Goal: Information Seeking & Learning: Check status

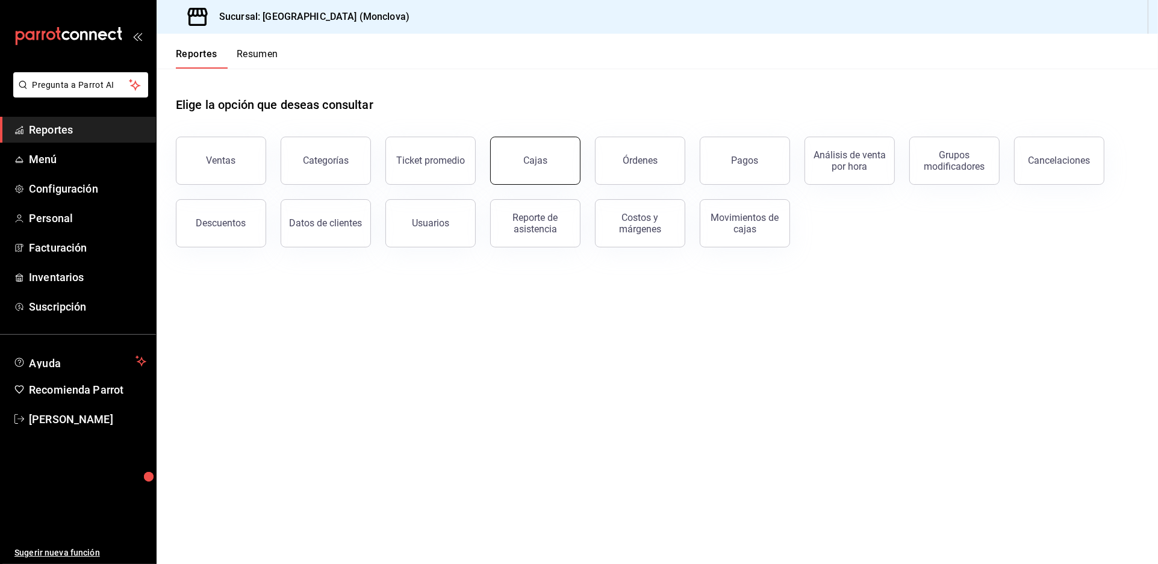
click at [550, 185] on button "Cajas" at bounding box center [535, 161] width 90 height 48
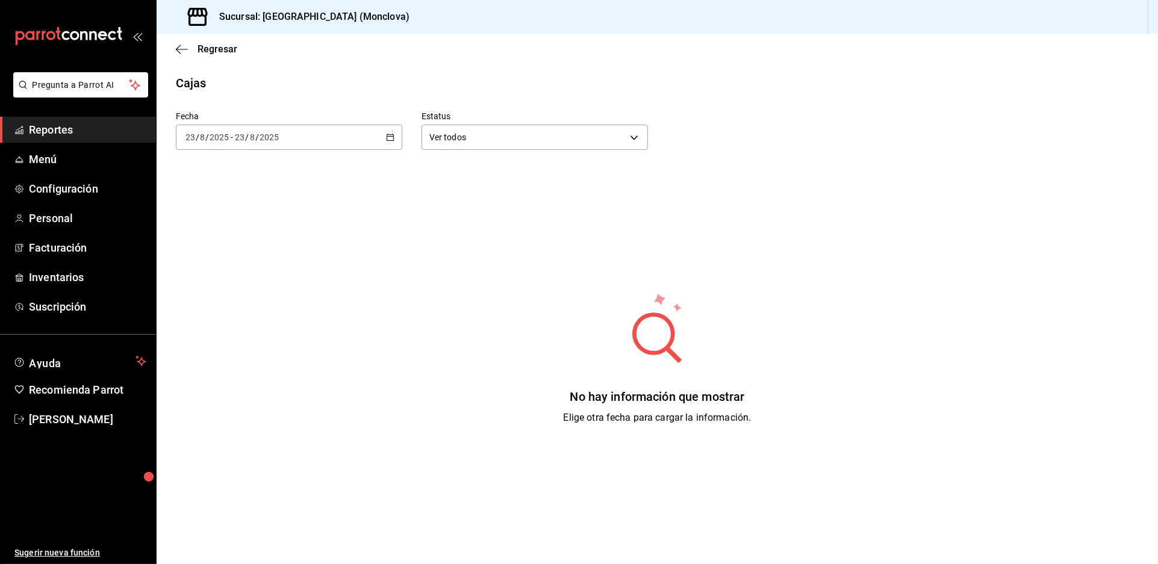
click at [388, 143] on div "[DATE] [DATE] - [DATE] [DATE]" at bounding box center [289, 137] width 226 height 25
click at [259, 315] on span "Rango de fechas" at bounding box center [232, 309] width 93 height 13
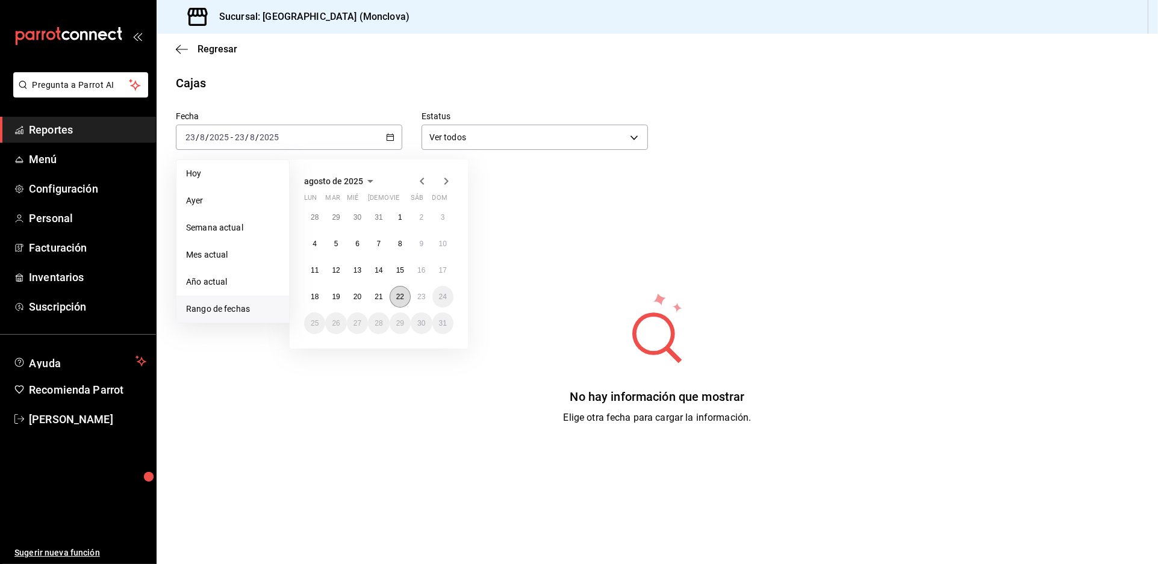
click at [404, 301] on abbr "22" at bounding box center [400, 297] width 8 height 8
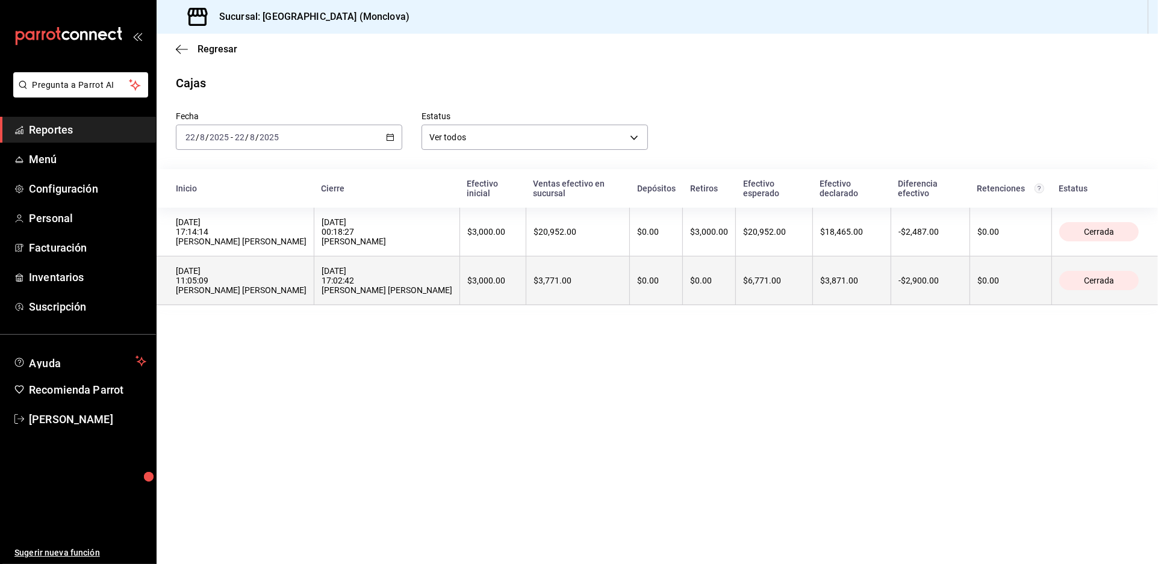
click at [524, 305] on th "$3,000.00" at bounding box center [493, 280] width 66 height 49
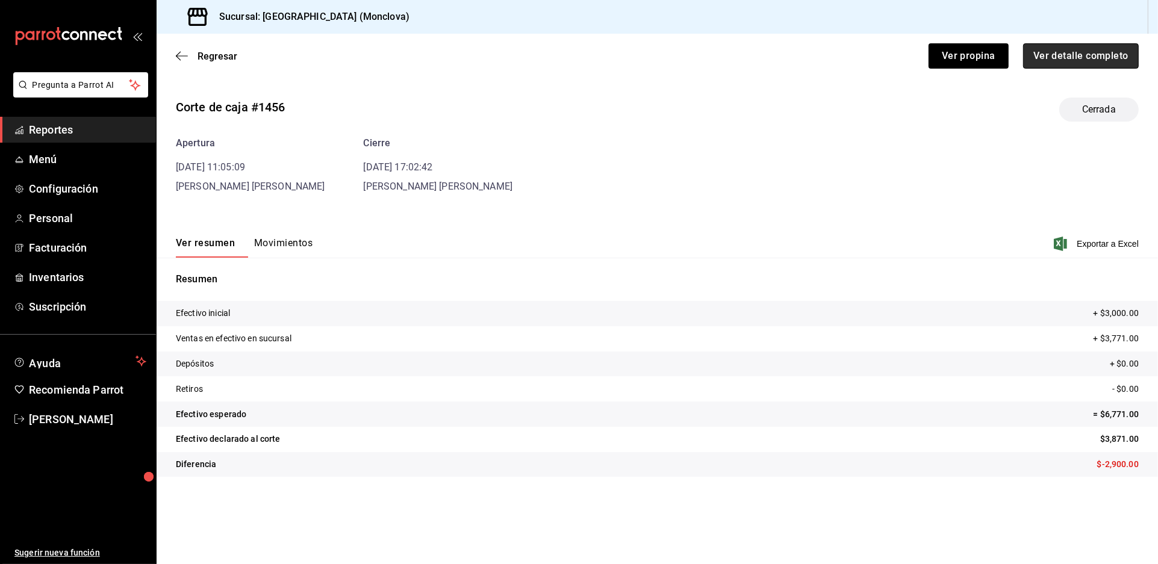
click at [1041, 68] on button "Ver detalle completo" at bounding box center [1081, 55] width 116 height 25
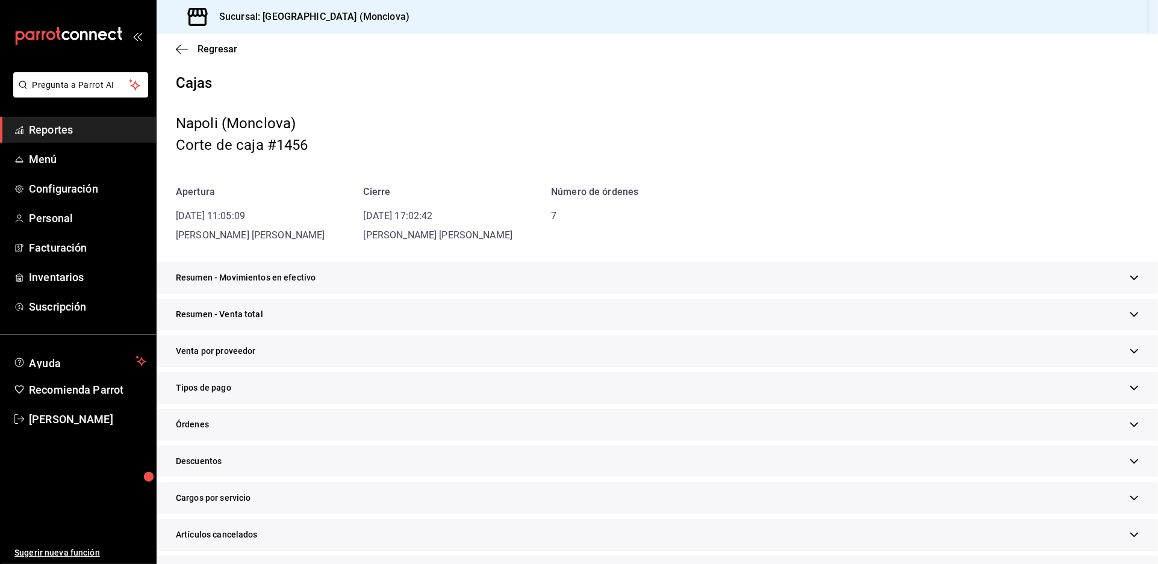
click at [421, 331] on div "Resumen - Venta total" at bounding box center [657, 315] width 1001 height 32
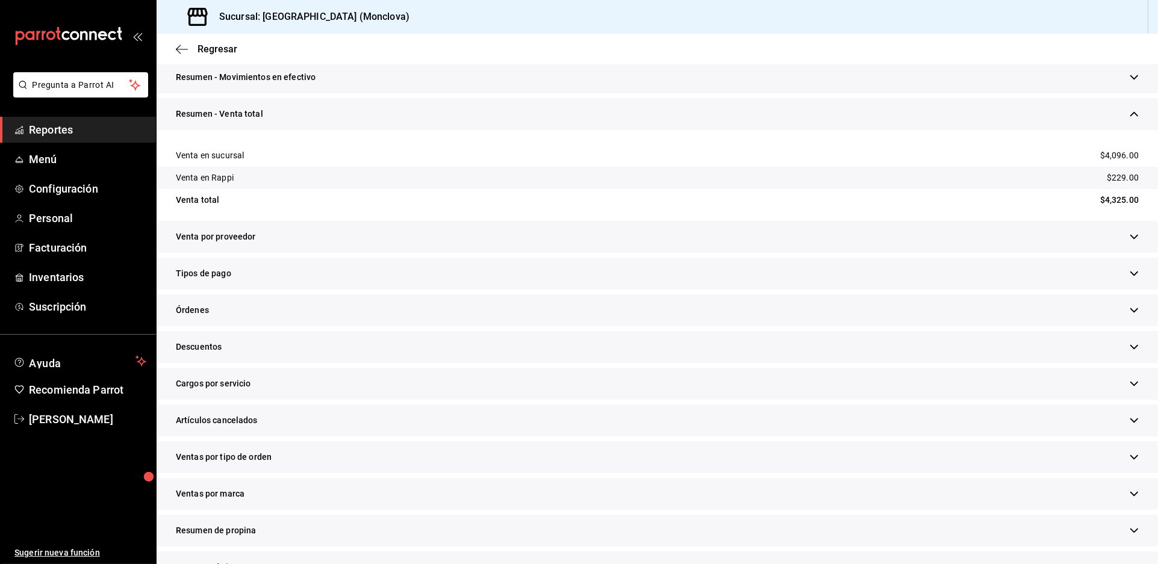
scroll to position [267, 0]
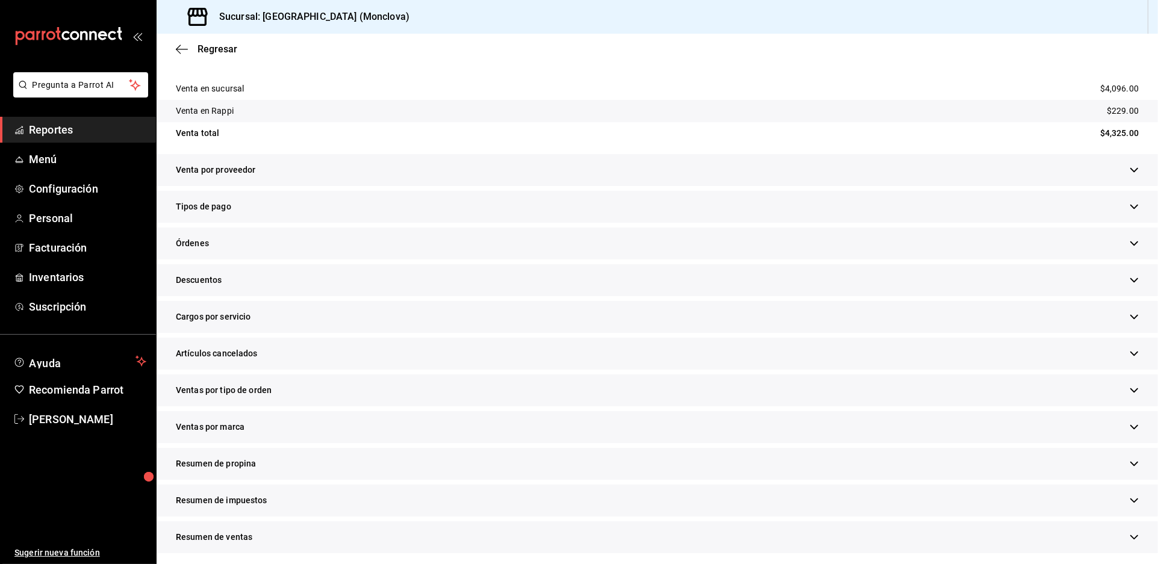
click at [486, 296] on div "Descuentos" at bounding box center [657, 280] width 1001 height 32
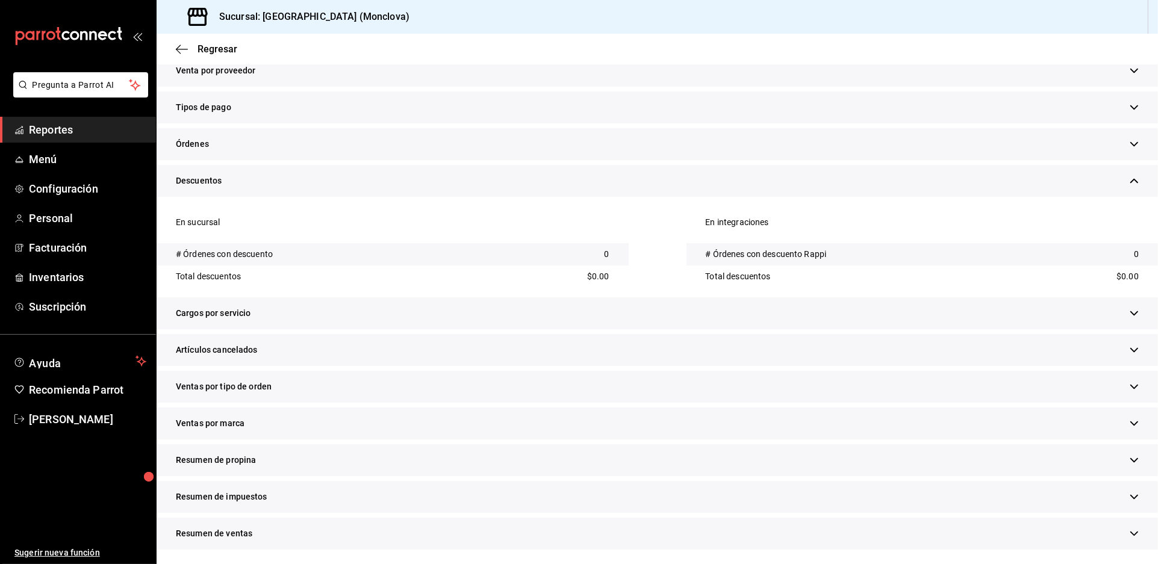
scroll to position [515, 0]
click at [455, 334] on div "Artículos cancelados" at bounding box center [657, 350] width 1001 height 32
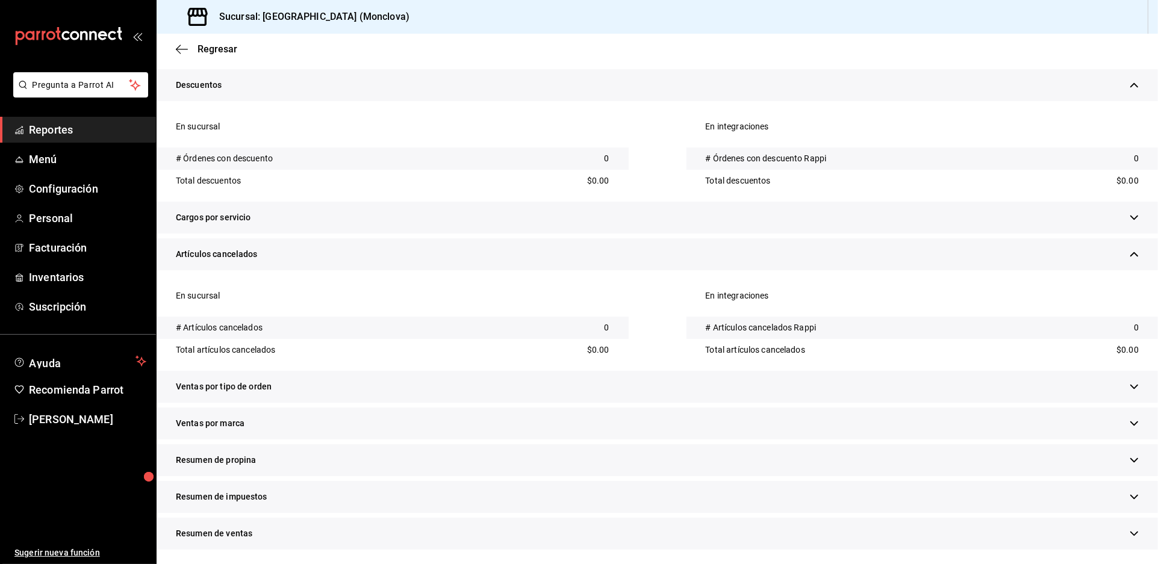
scroll to position [630, 0]
click at [479, 371] on div "Ventas por tipo de orden" at bounding box center [657, 387] width 1001 height 32
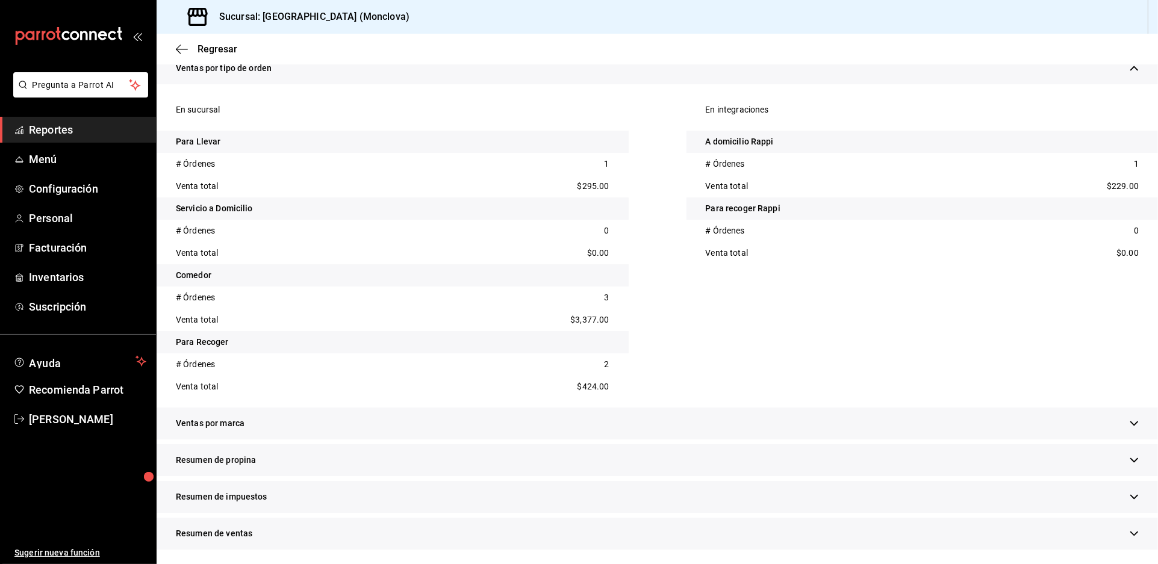
scroll to position [898, 0]
click at [220, 55] on span "Regresar" at bounding box center [217, 48] width 40 height 11
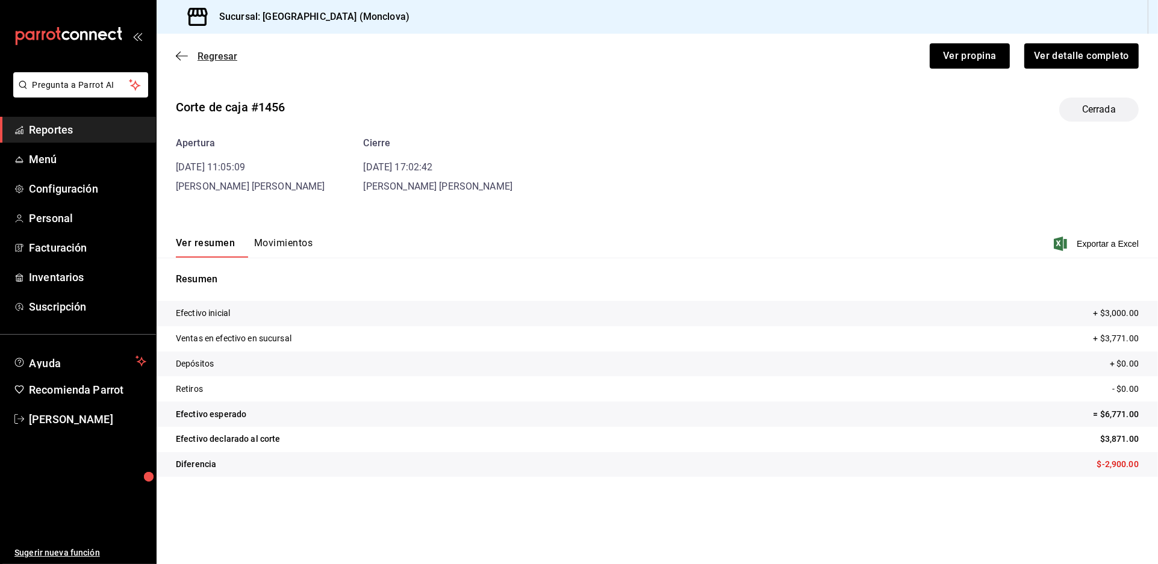
click at [220, 62] on span "Regresar" at bounding box center [217, 56] width 40 height 11
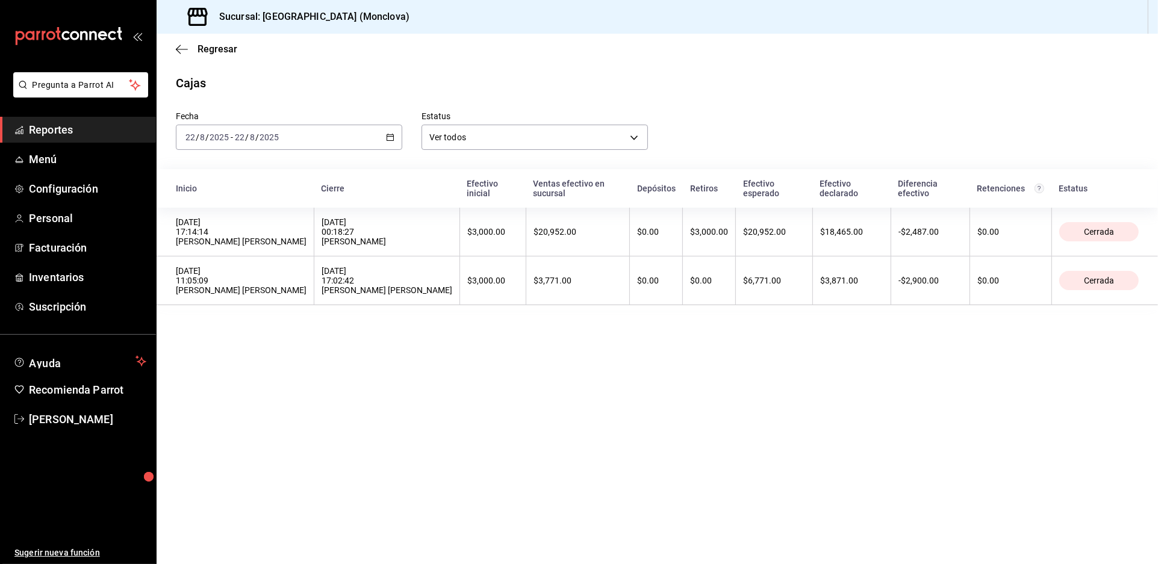
click at [419, 253] on th "[DATE] 00:18:27 [PERSON_NAME]" at bounding box center [387, 232] width 146 height 49
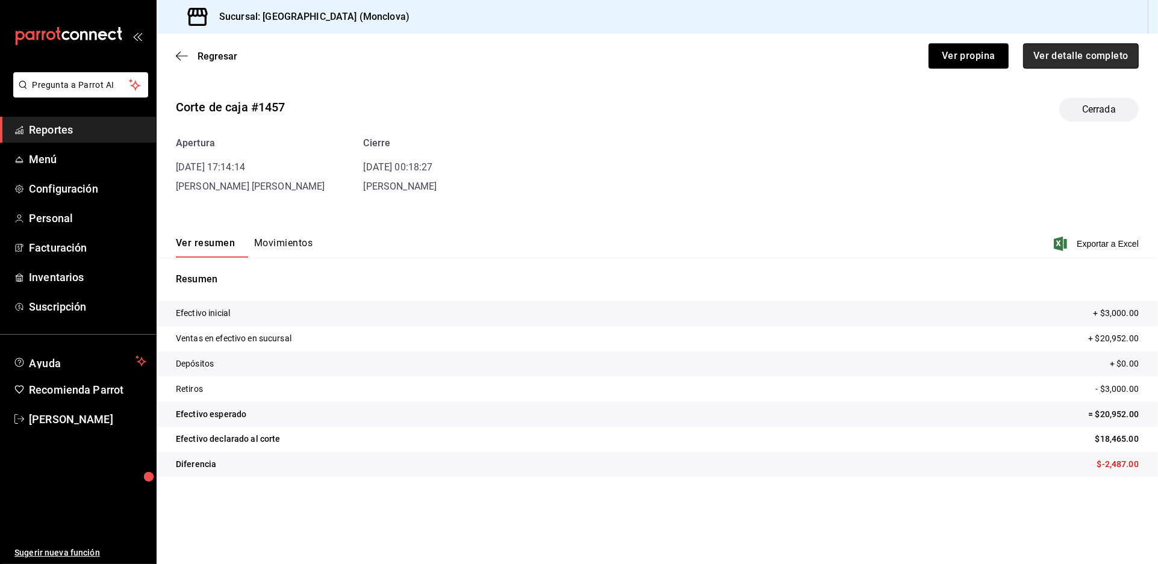
click at [1065, 56] on button "Ver detalle completo" at bounding box center [1081, 55] width 116 height 25
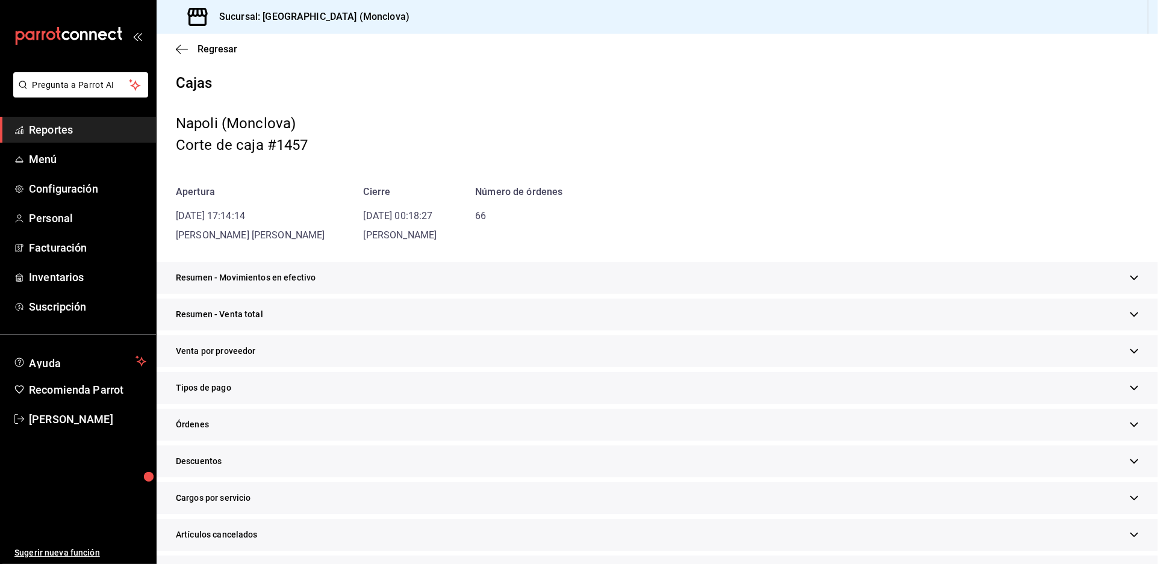
click at [458, 331] on div "Resumen - Venta total" at bounding box center [657, 315] width 1001 height 32
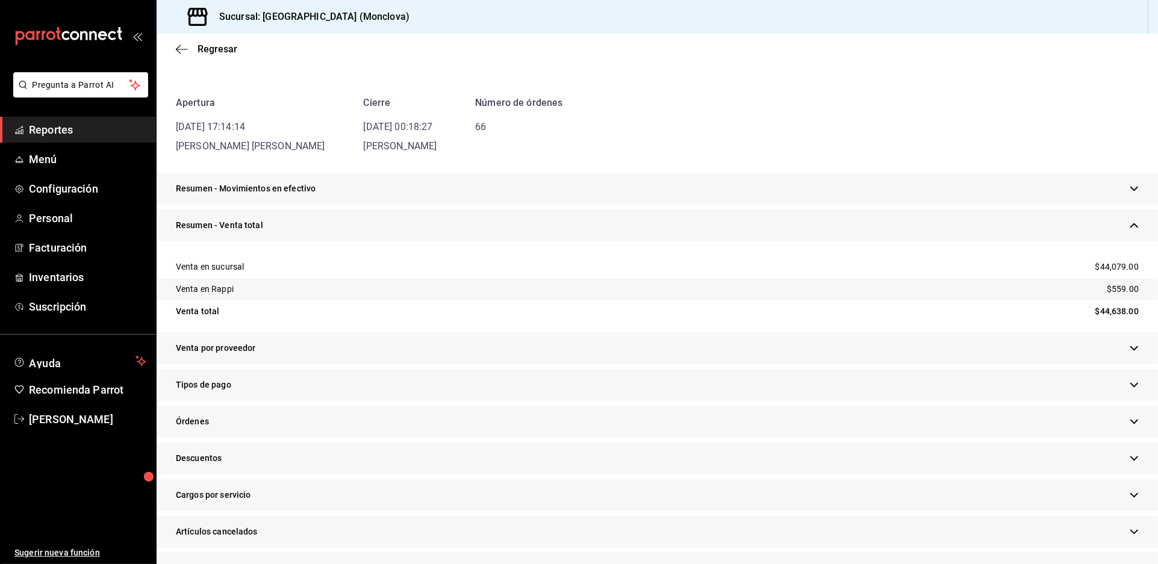
scroll to position [267, 0]
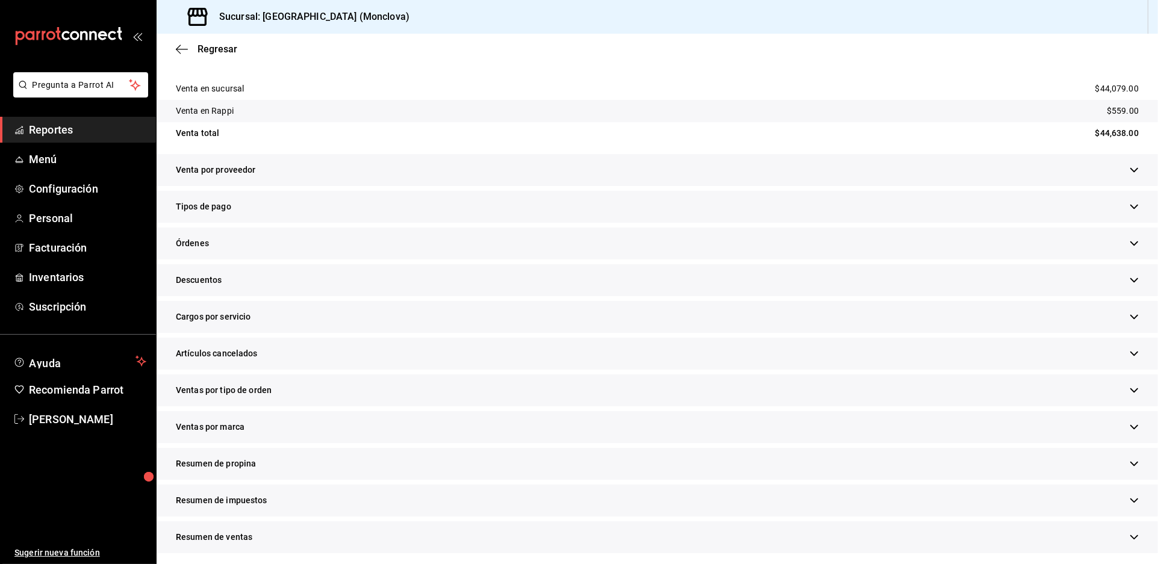
click at [443, 296] on div "Descuentos" at bounding box center [657, 280] width 1001 height 32
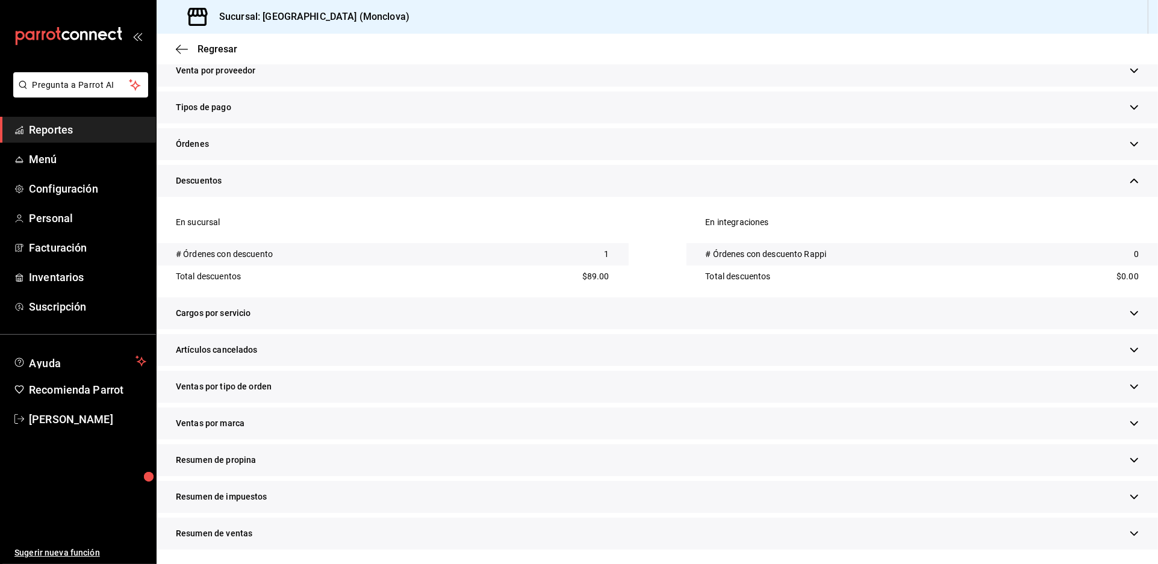
scroll to position [515, 0]
click at [500, 334] on div "Artículos cancelados" at bounding box center [657, 350] width 1001 height 32
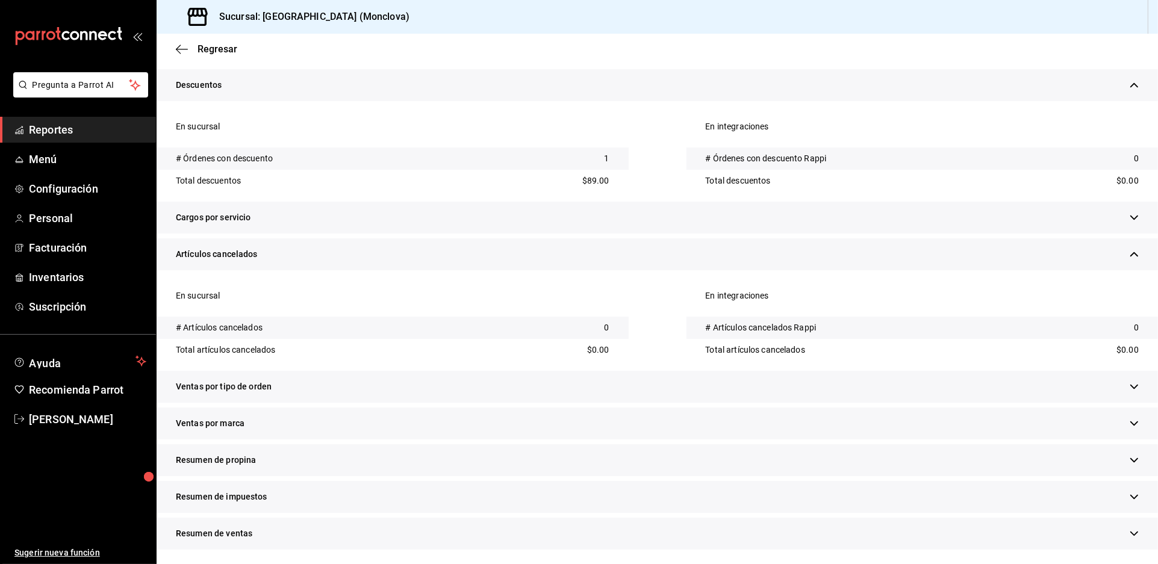
scroll to position [630, 0]
click at [494, 371] on div "Ventas por tipo de orden" at bounding box center [657, 387] width 1001 height 32
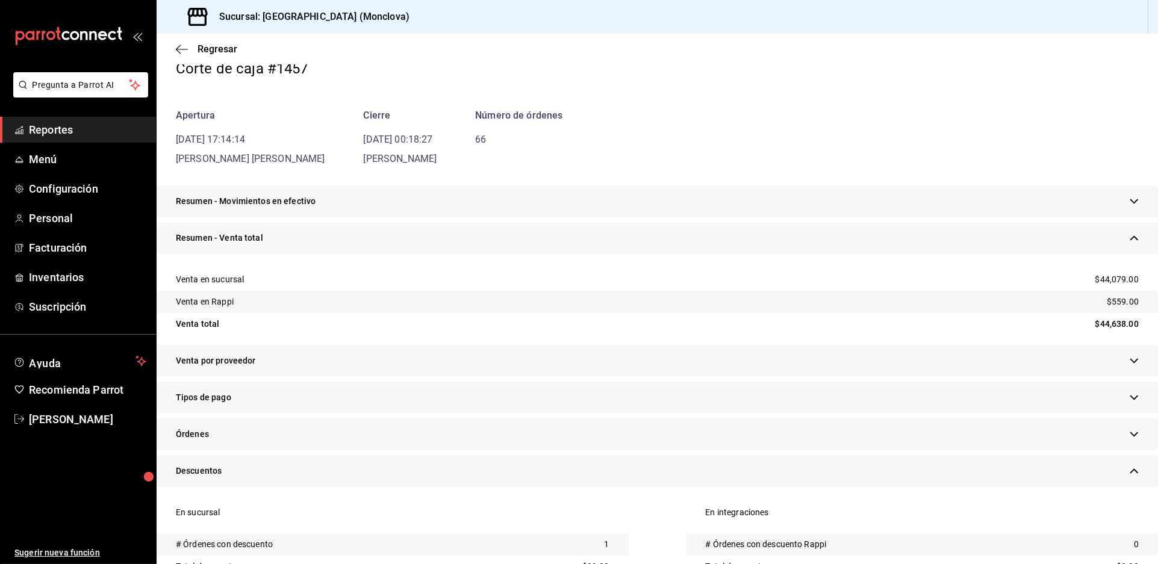
scroll to position [0, 0]
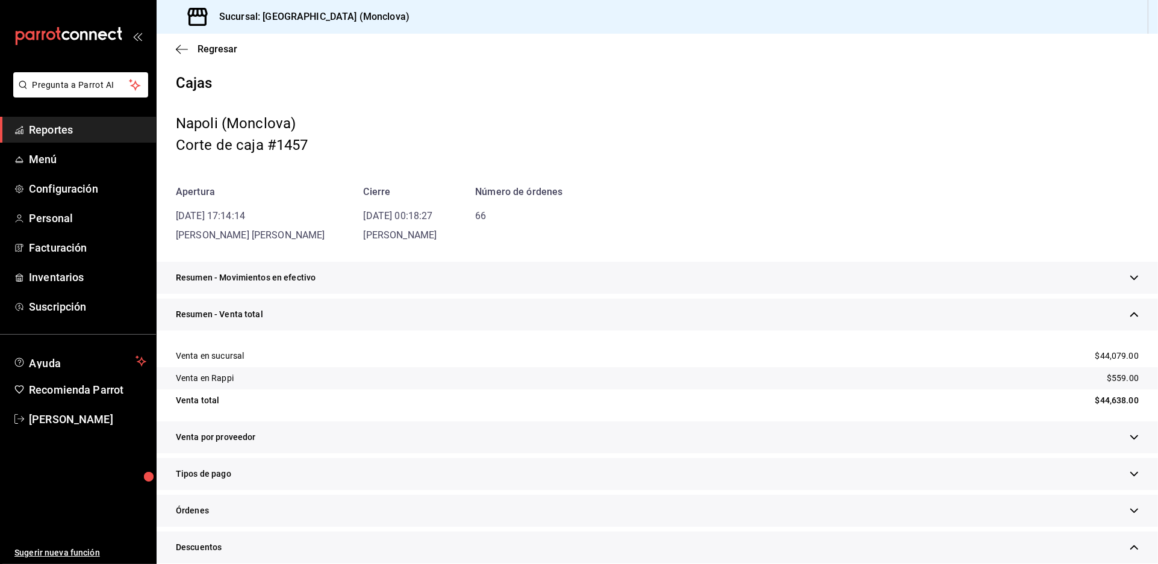
click at [648, 294] on div "Resumen - Movimientos en efectivo" at bounding box center [657, 278] width 1001 height 32
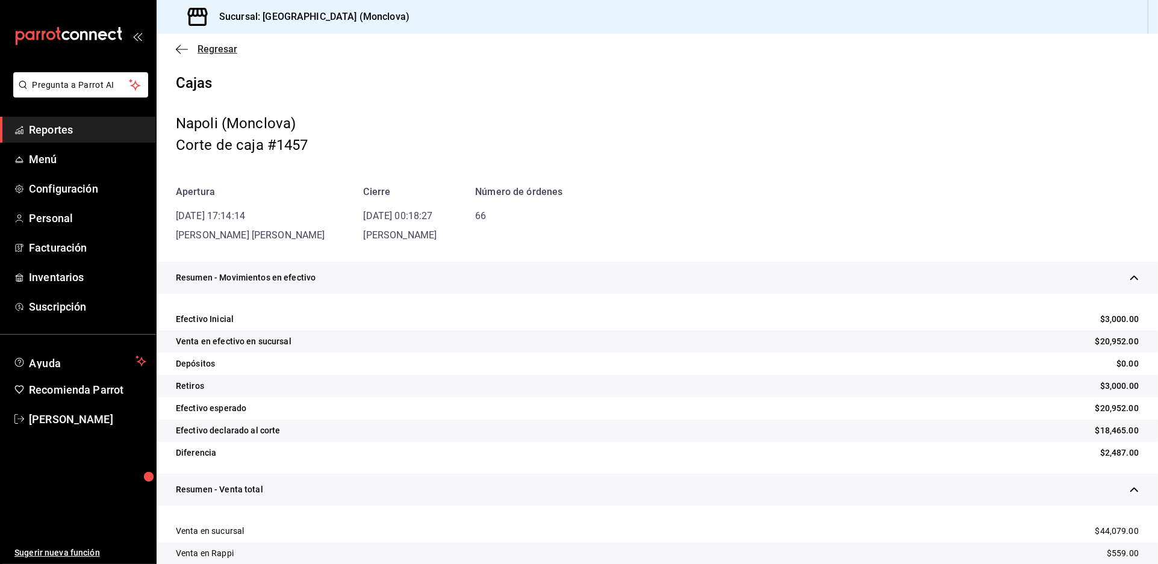
click at [205, 55] on span "Regresar" at bounding box center [217, 48] width 40 height 11
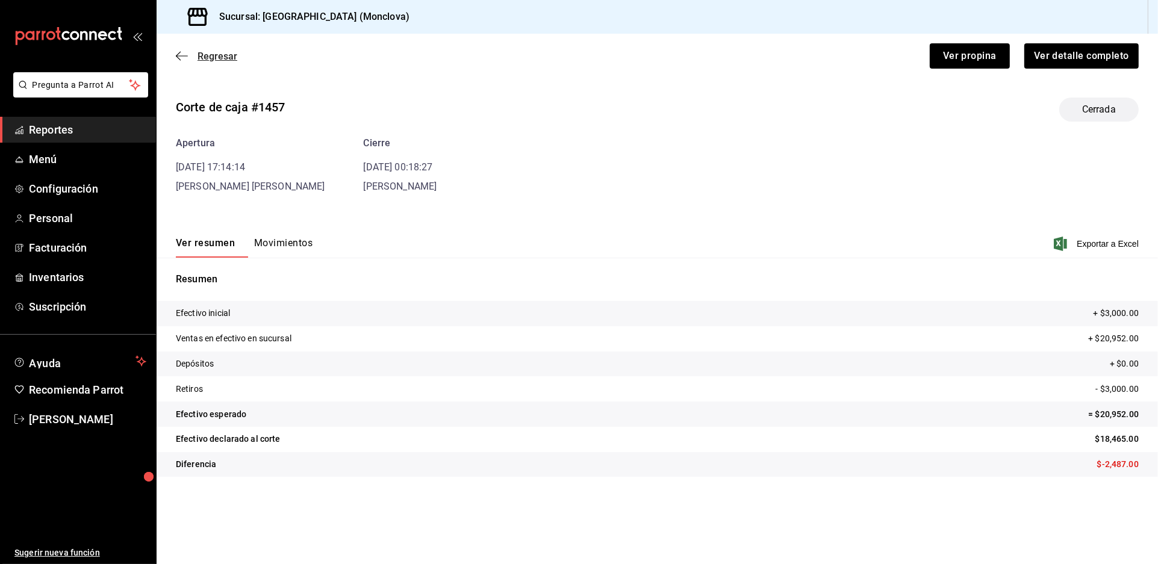
click at [225, 62] on span "Regresar" at bounding box center [217, 56] width 40 height 11
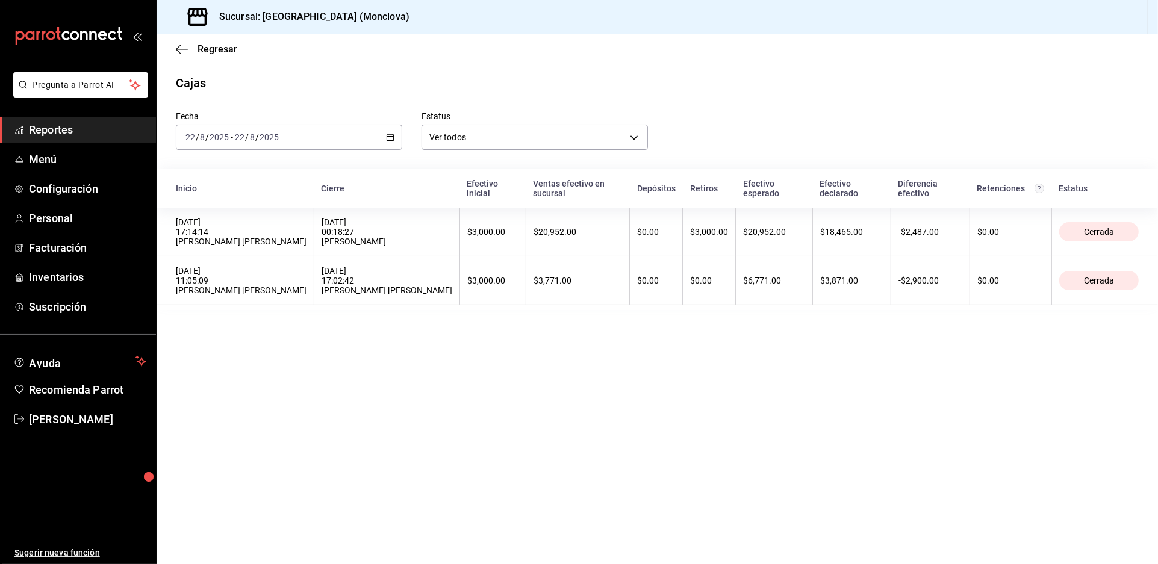
click at [445, 295] on div "[DATE] 17:02:42 [PERSON_NAME] [PERSON_NAME]" at bounding box center [386, 280] width 131 height 29
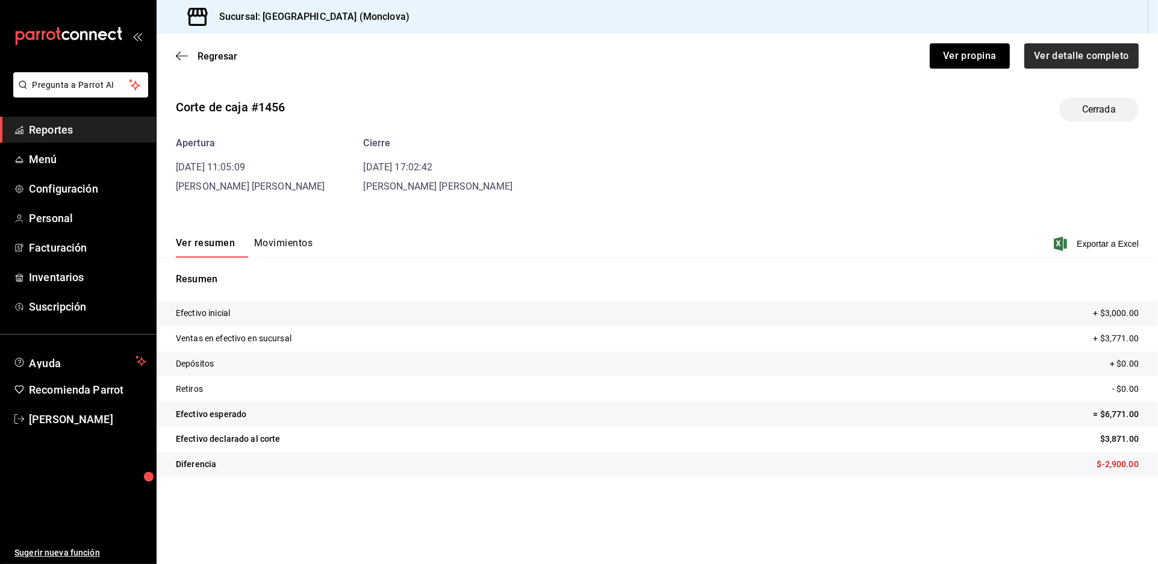
drag, startPoint x: 1109, startPoint y: 51, endPoint x: 1107, endPoint y: 59, distance: 8.6
click at [1107, 59] on div "Ver detalle completo" at bounding box center [1074, 49] width 129 height 40
click at [1107, 59] on button "Ver detalle completo" at bounding box center [1081, 55] width 116 height 25
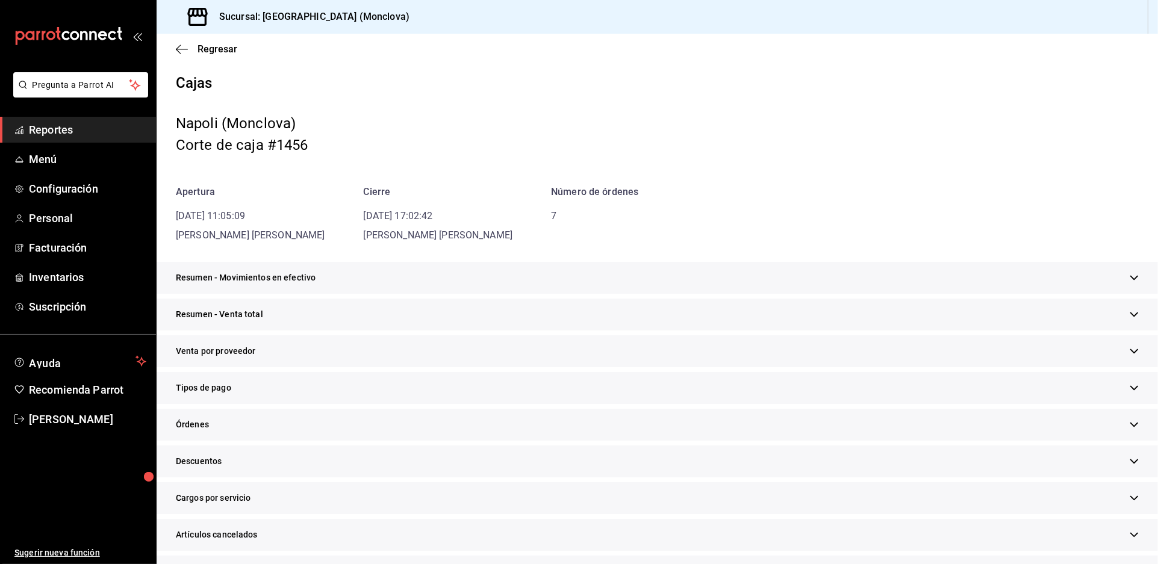
click at [615, 294] on div "Resumen - Movimientos en efectivo" at bounding box center [657, 278] width 1001 height 32
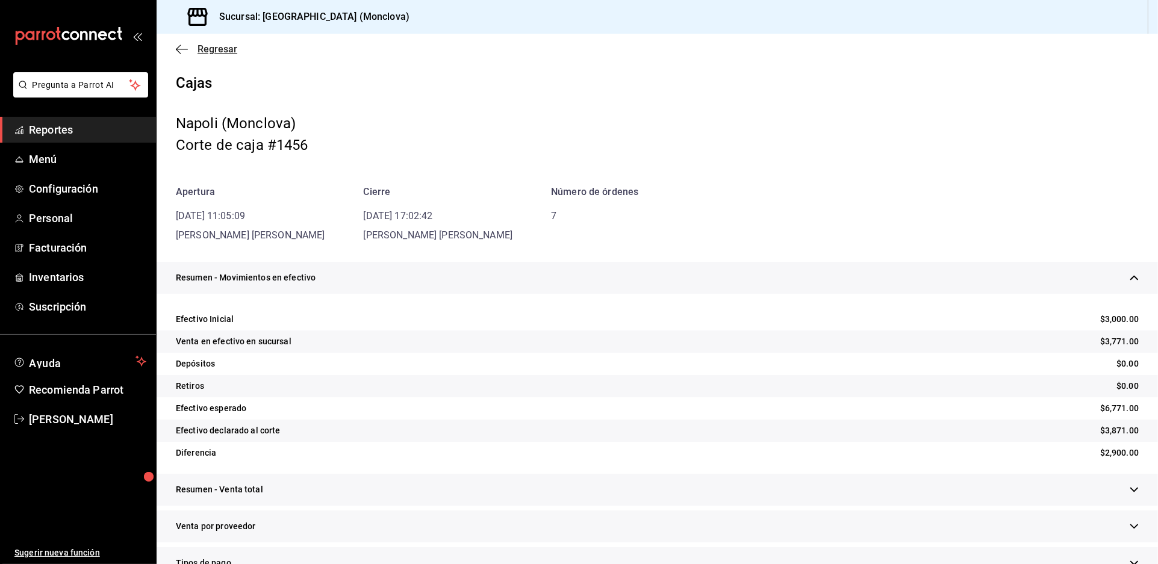
click at [213, 55] on span "Regresar" at bounding box center [217, 48] width 40 height 11
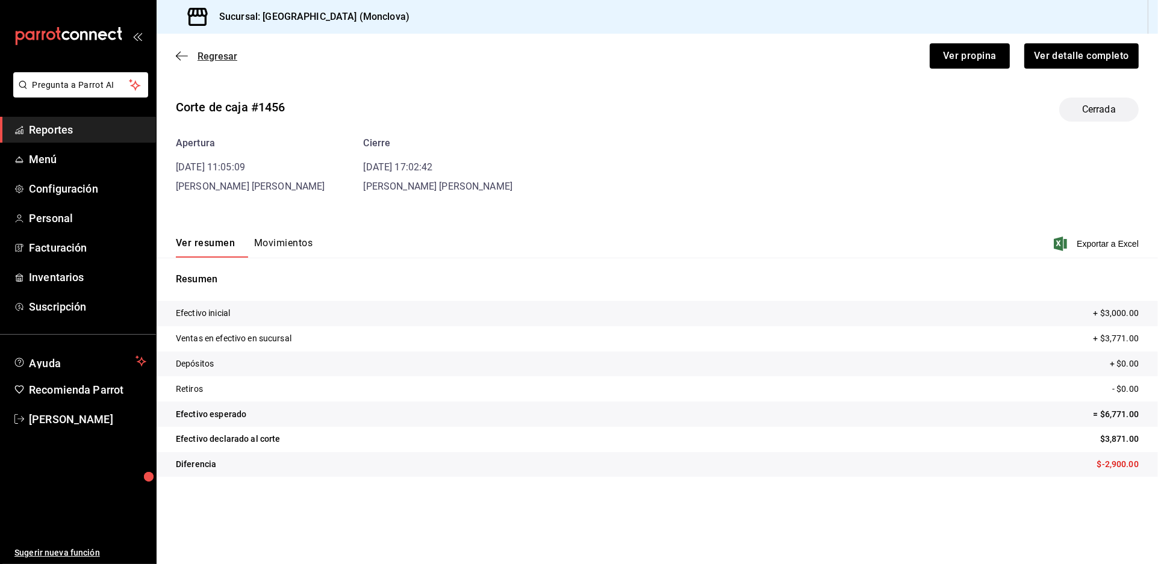
click at [220, 62] on span "Regresar" at bounding box center [217, 56] width 40 height 11
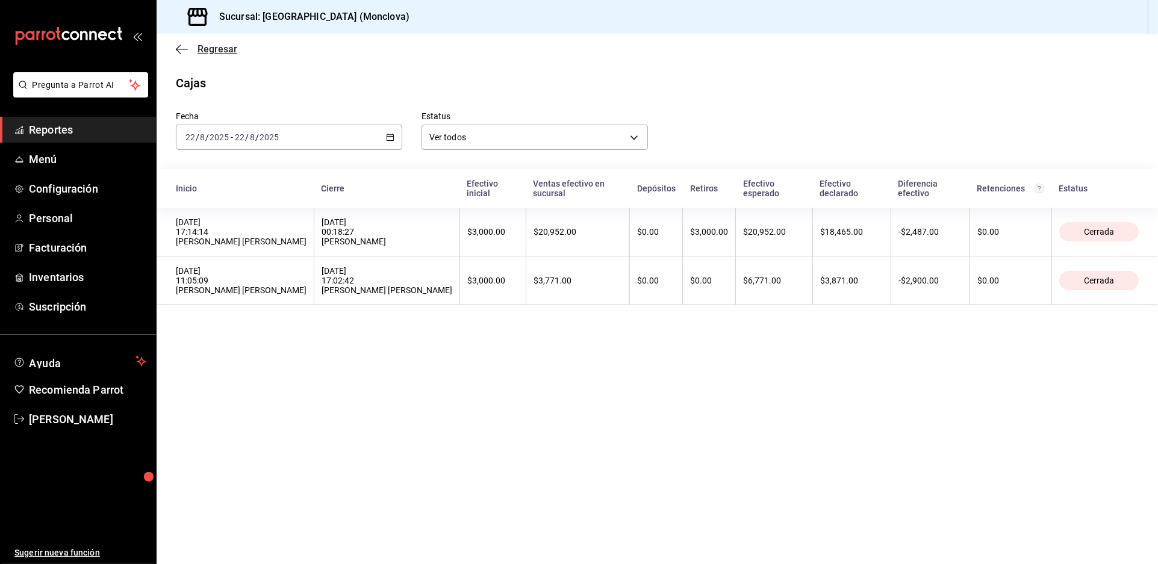
click at [228, 55] on span "Regresar" at bounding box center [217, 48] width 40 height 11
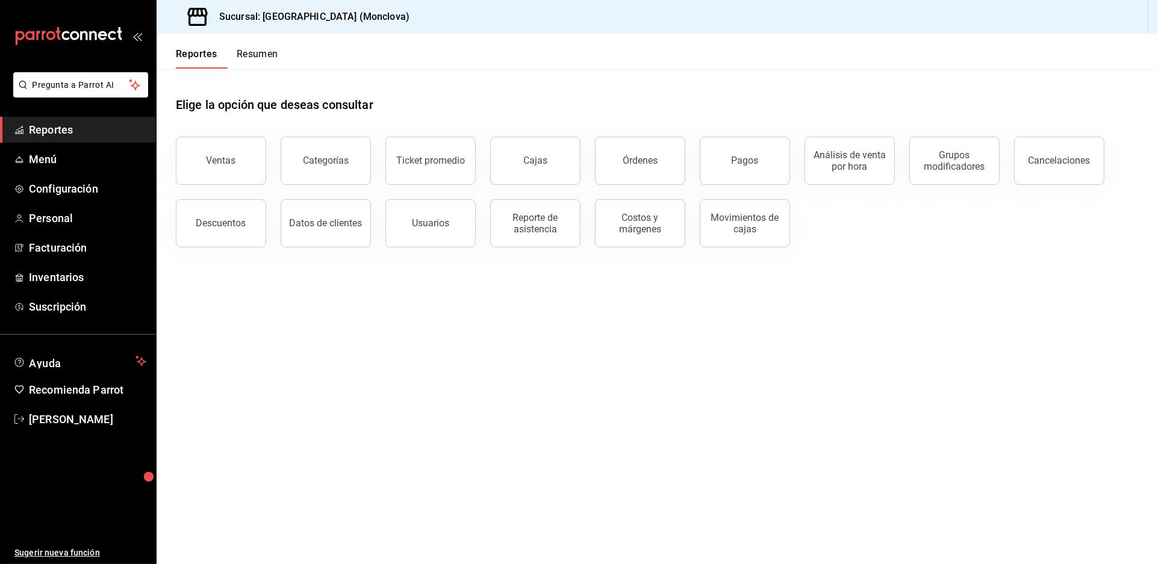
click at [131, 143] on link "Reportes" at bounding box center [78, 130] width 156 height 26
click at [239, 174] on button "Ventas" at bounding box center [221, 161] width 90 height 48
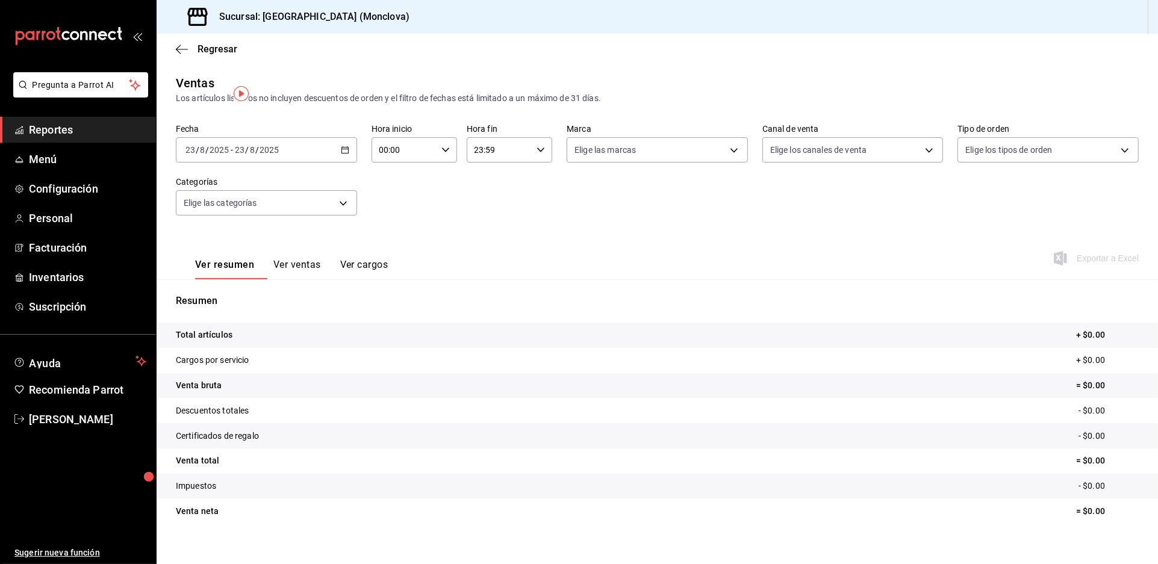
click at [348, 149] on \(Stroke\) "button" at bounding box center [344, 149] width 7 height 1
click at [270, 301] on span "Rango de fechas" at bounding box center [232, 294] width 93 height 13
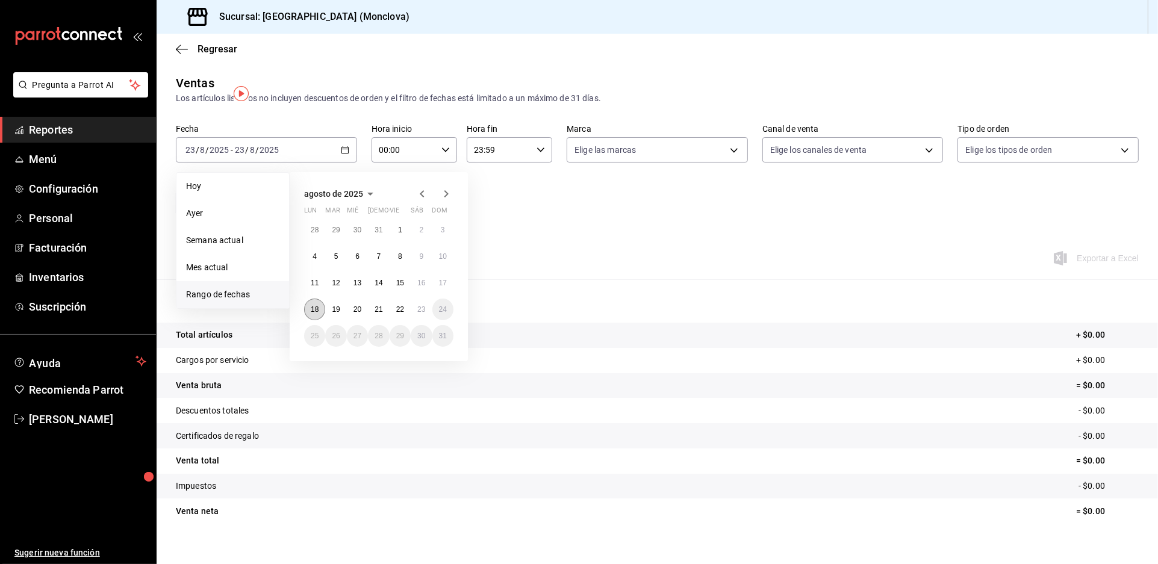
click at [318, 314] on abbr "18" at bounding box center [315, 309] width 8 height 8
click at [411, 320] on button "22" at bounding box center [400, 310] width 21 height 22
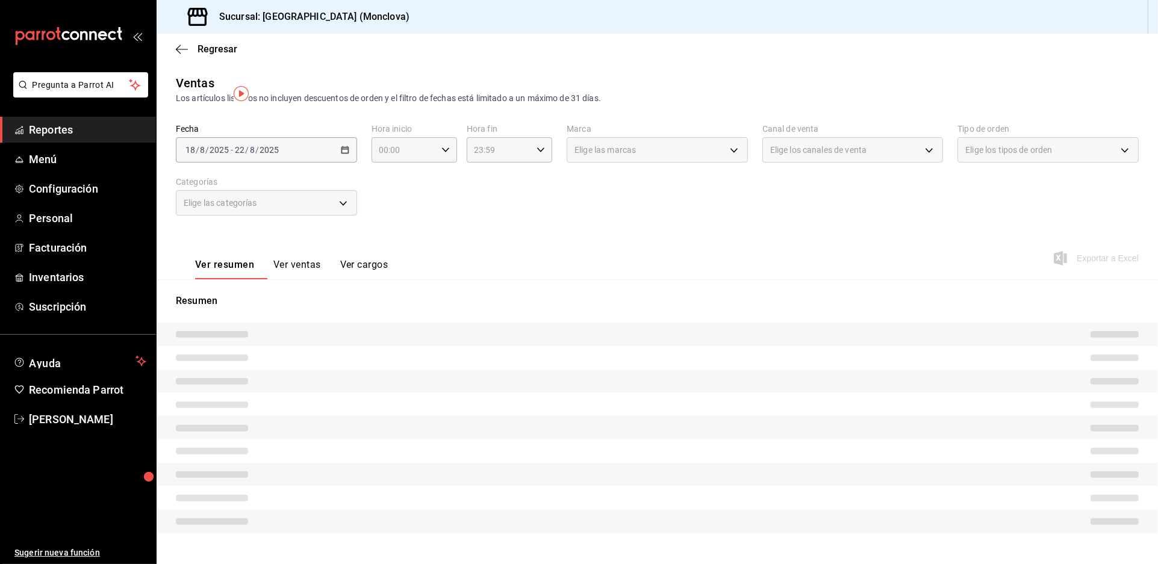
click at [594, 308] on p "Resumen" at bounding box center [657, 301] width 963 height 14
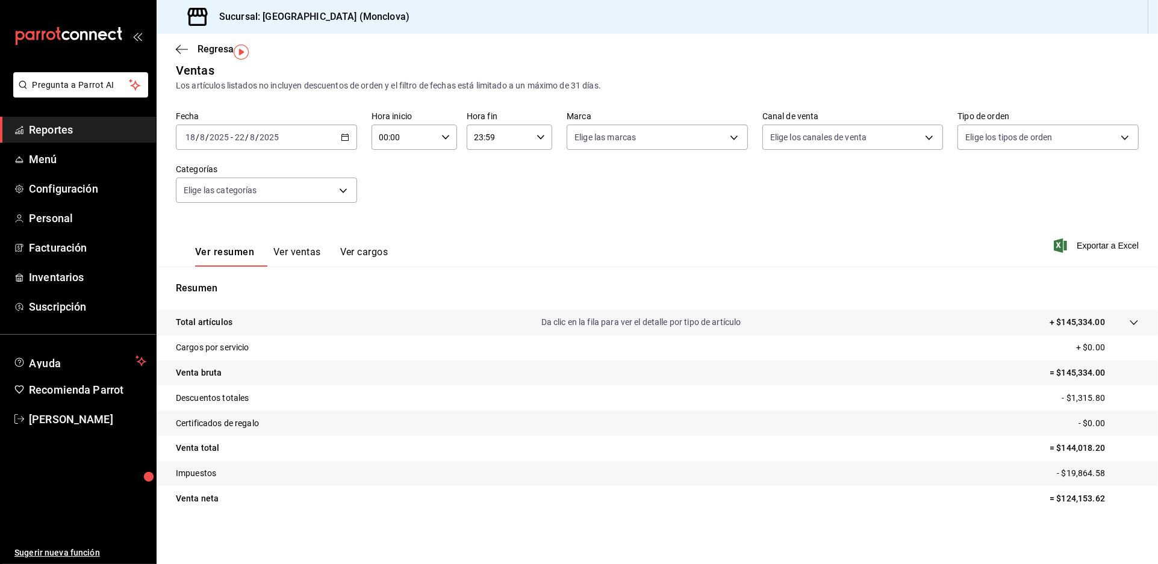
scroll to position [42, 0]
click at [548, 217] on div "Ver resumen Ver ventas Ver cargos Exportar a Excel" at bounding box center [657, 241] width 1001 height 49
